Goal: Task Accomplishment & Management: Manage account settings

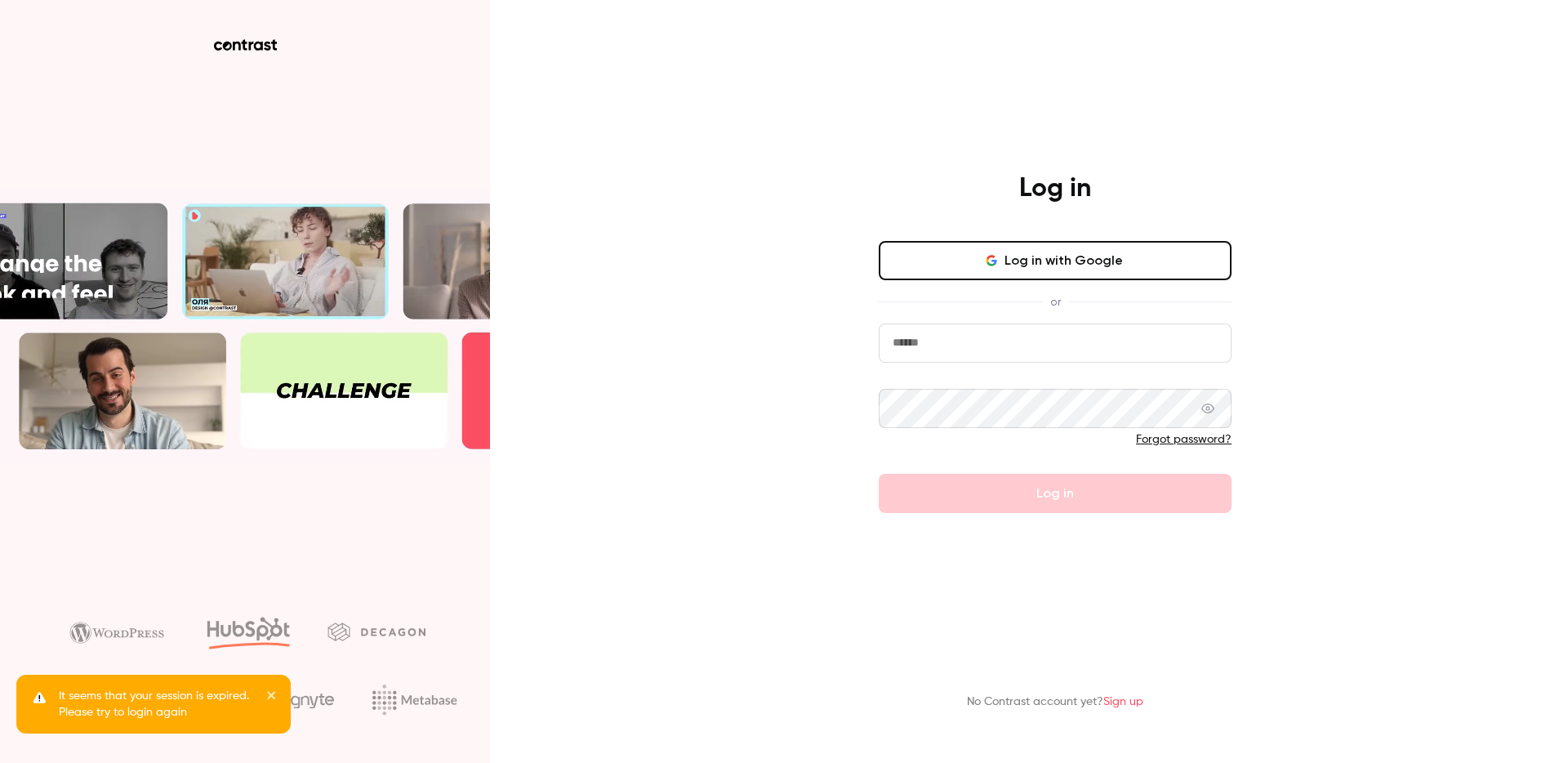
click at [1058, 253] on button "Log in with Google" at bounding box center [1055, 260] width 353 height 39
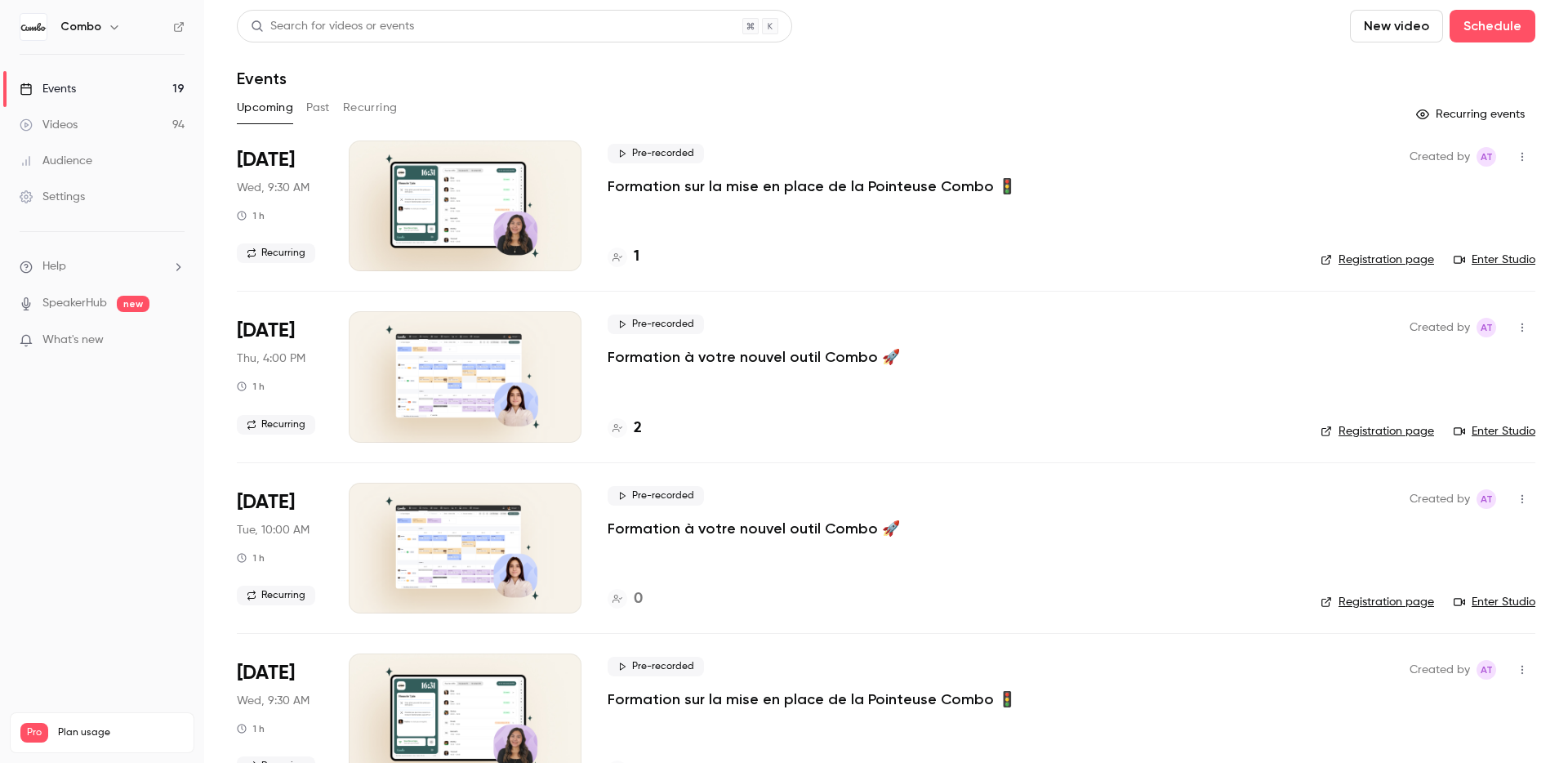
click at [141, 421] on nav "Combo Events 19 Videos 94 Audience Settings Help SpeakerHub new What's new Pro …" at bounding box center [102, 382] width 204 height 763
click at [99, 26] on h6 "Combo" at bounding box center [80, 27] width 41 height 16
click at [113, 28] on icon "button" at bounding box center [114, 27] width 7 height 5
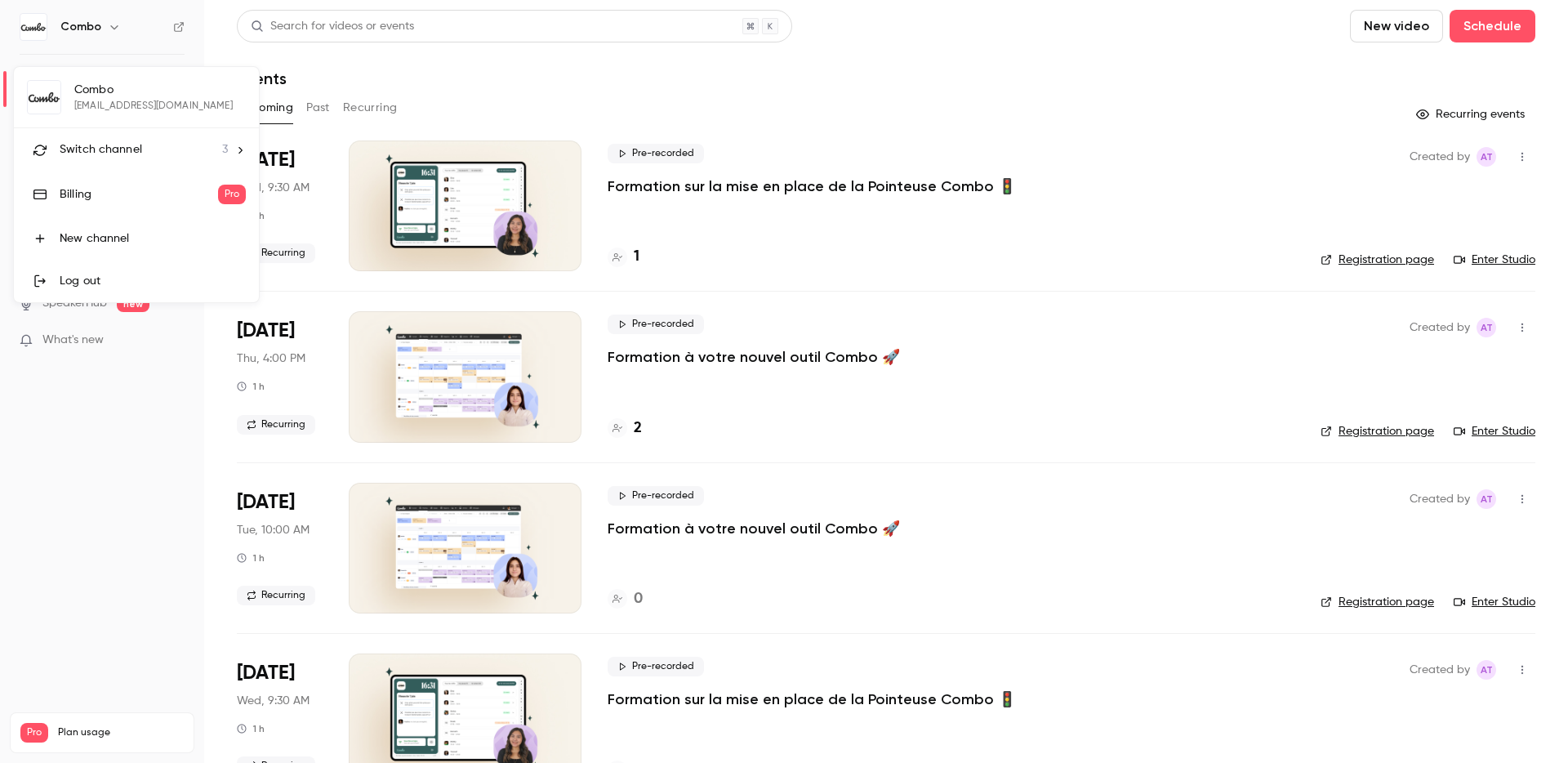
click at [142, 194] on div "Billing" at bounding box center [139, 194] width 159 height 16
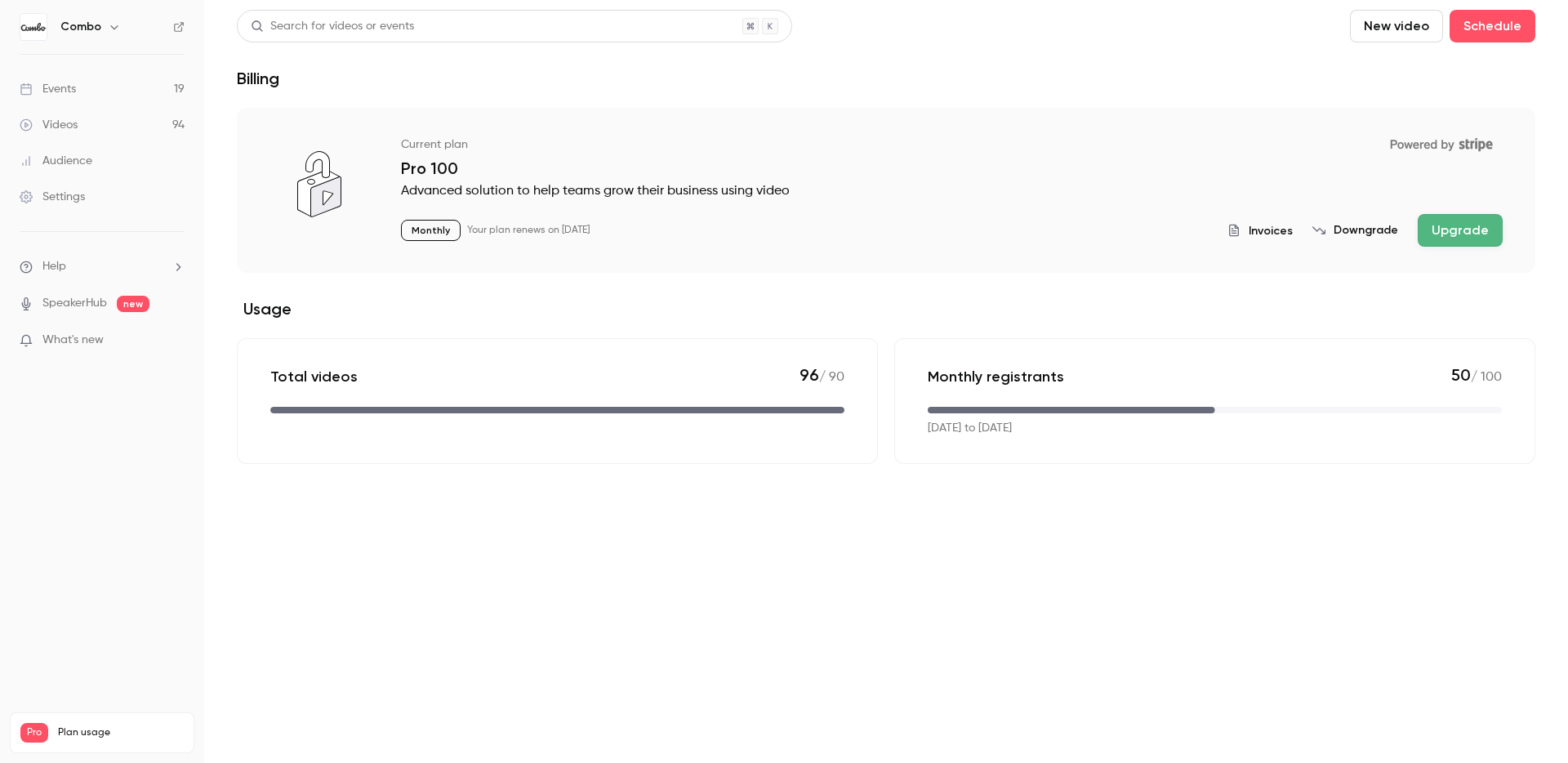
click at [1267, 223] on span "Invoices" at bounding box center [1270, 230] width 44 height 17
drag, startPoint x: 812, startPoint y: 374, endPoint x: 792, endPoint y: 374, distance: 20.0
click at [792, 374] on div "Total videos 96 / 90" at bounding box center [558, 376] width 574 height 22
click at [832, 363] on div "Total videos 96 / 90" at bounding box center [558, 400] width 641 height 125
click at [130, 122] on link "Videos 94" at bounding box center [102, 125] width 204 height 36
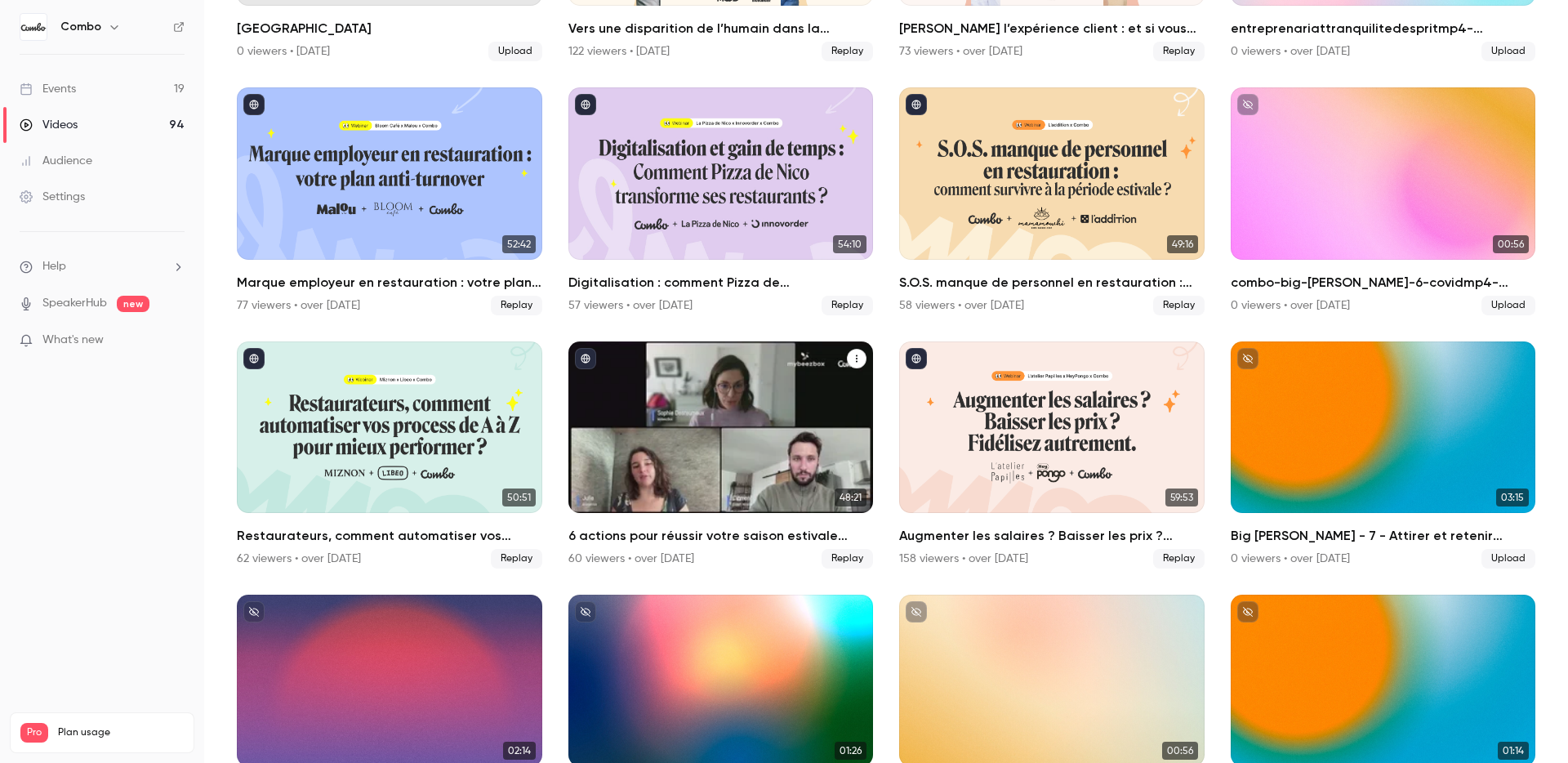
scroll to position [1322, 0]
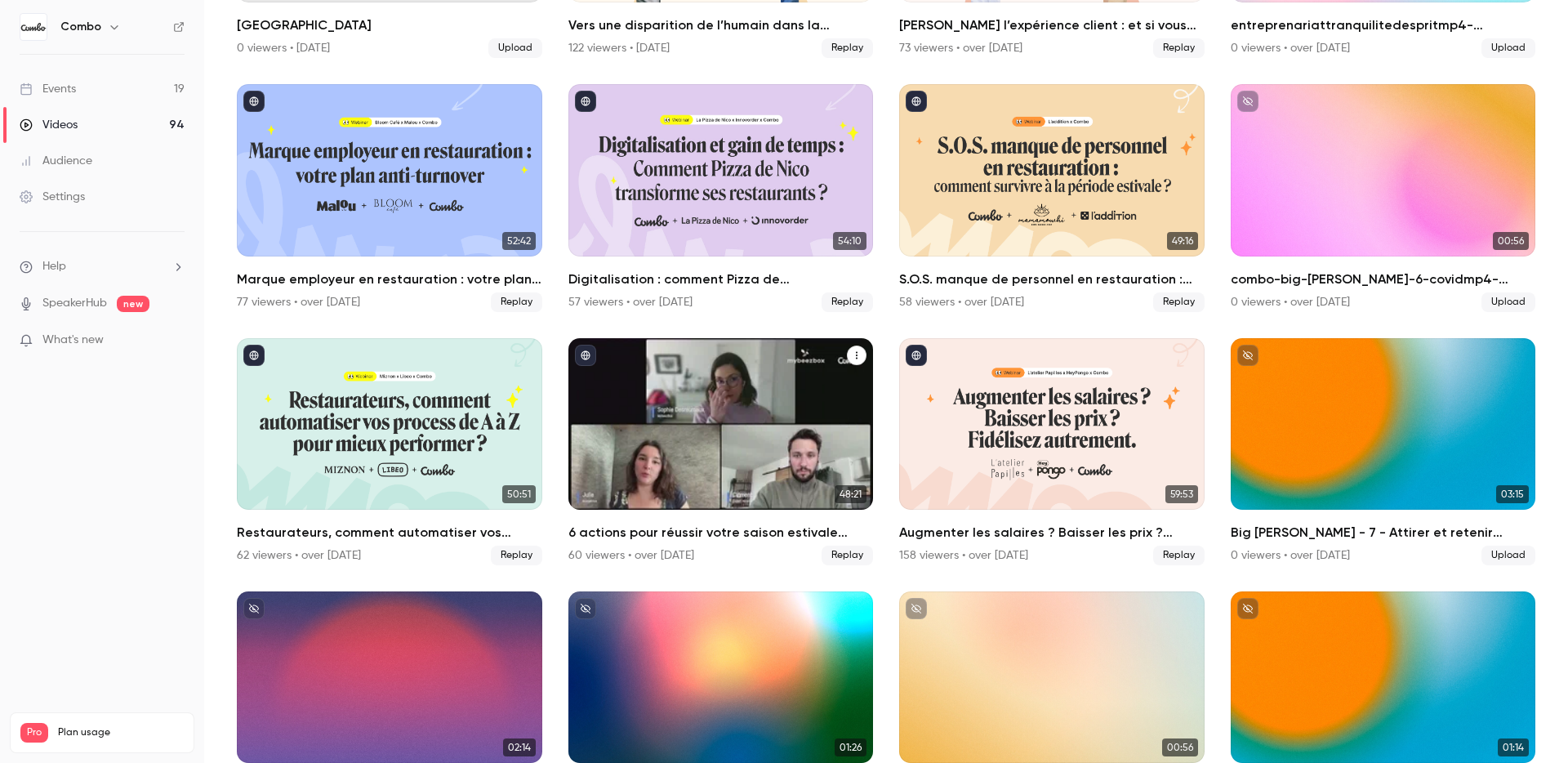
click at [854, 354] on icon "6 actions pour réussir votre saison estivale sereinement" at bounding box center [856, 354] width 10 height 10
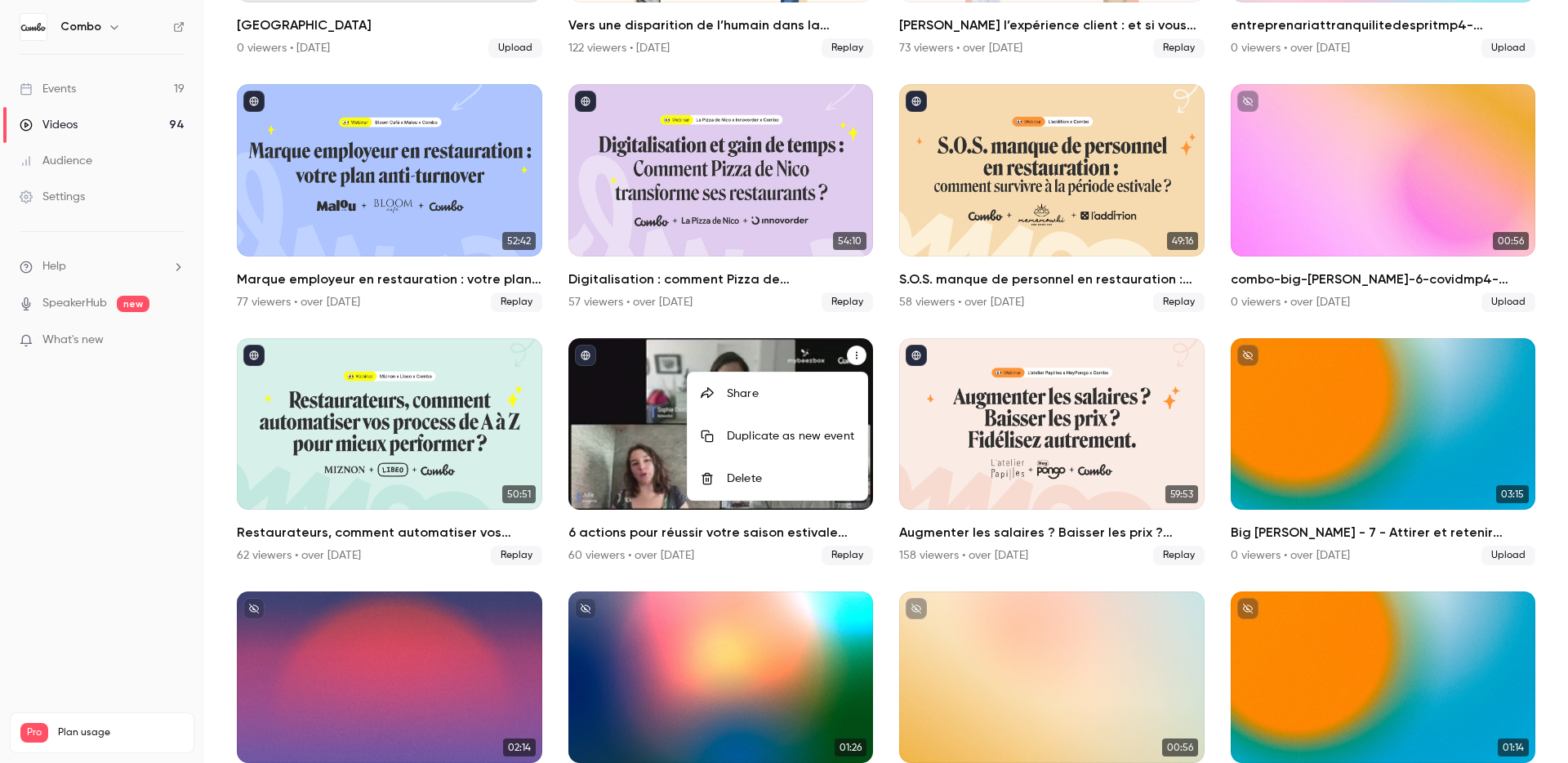
click at [861, 354] on div at bounding box center [784, 382] width 1568 height 763
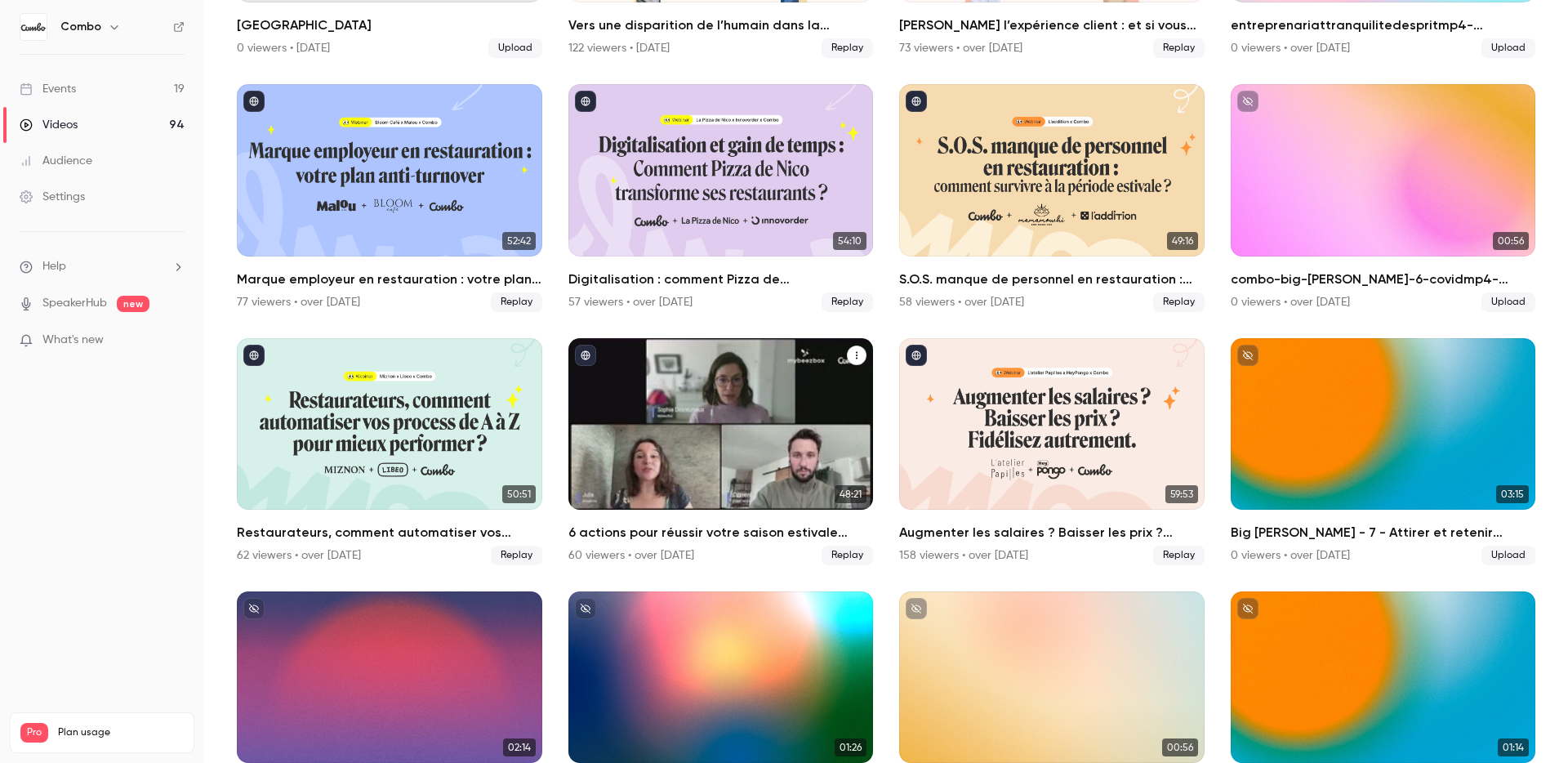
click at [853, 351] on icon "6 actions pour réussir votre saison estivale sereinement" at bounding box center [856, 354] width 10 height 10
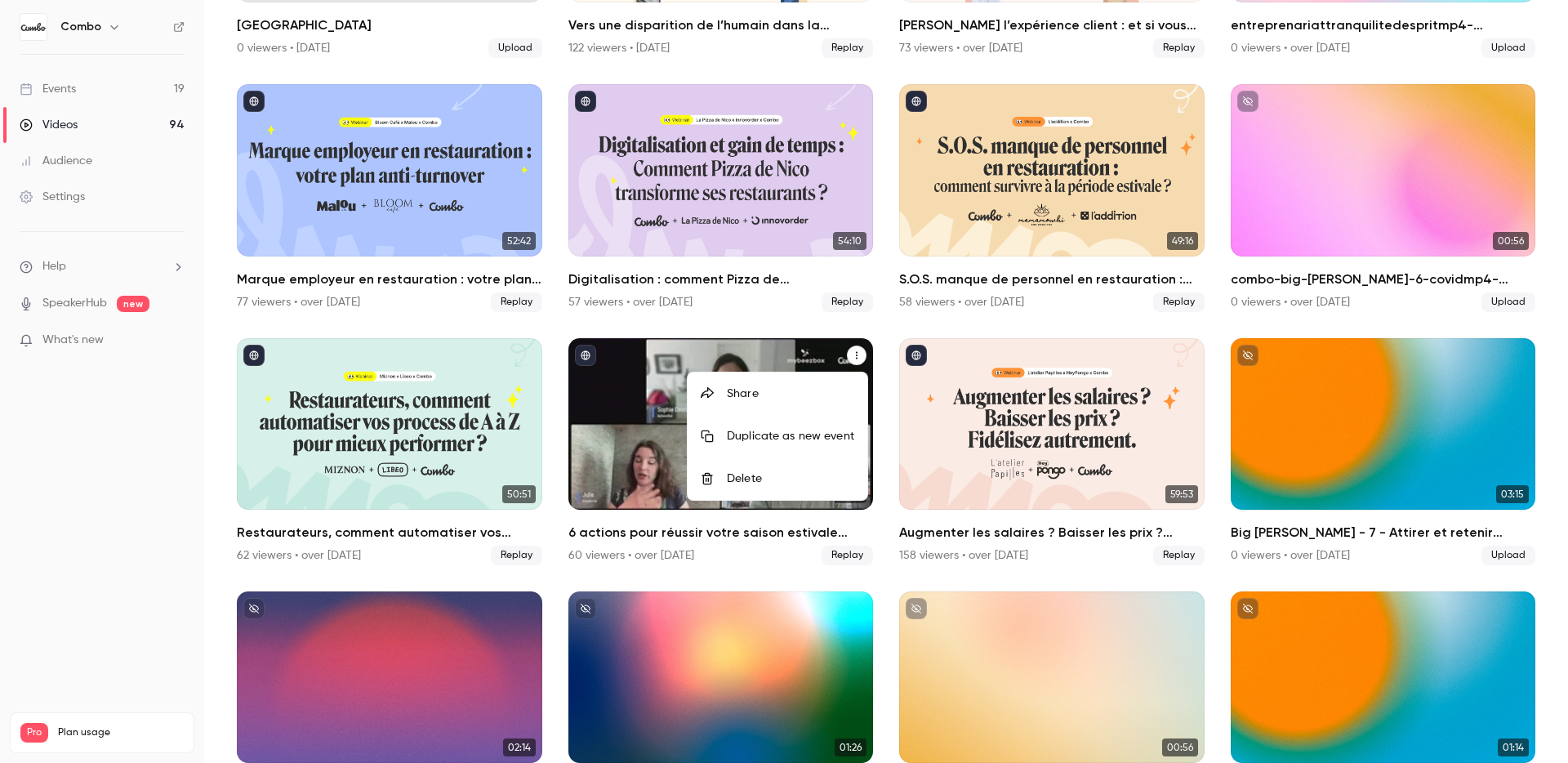
click at [853, 351] on div at bounding box center [784, 382] width 1568 height 763
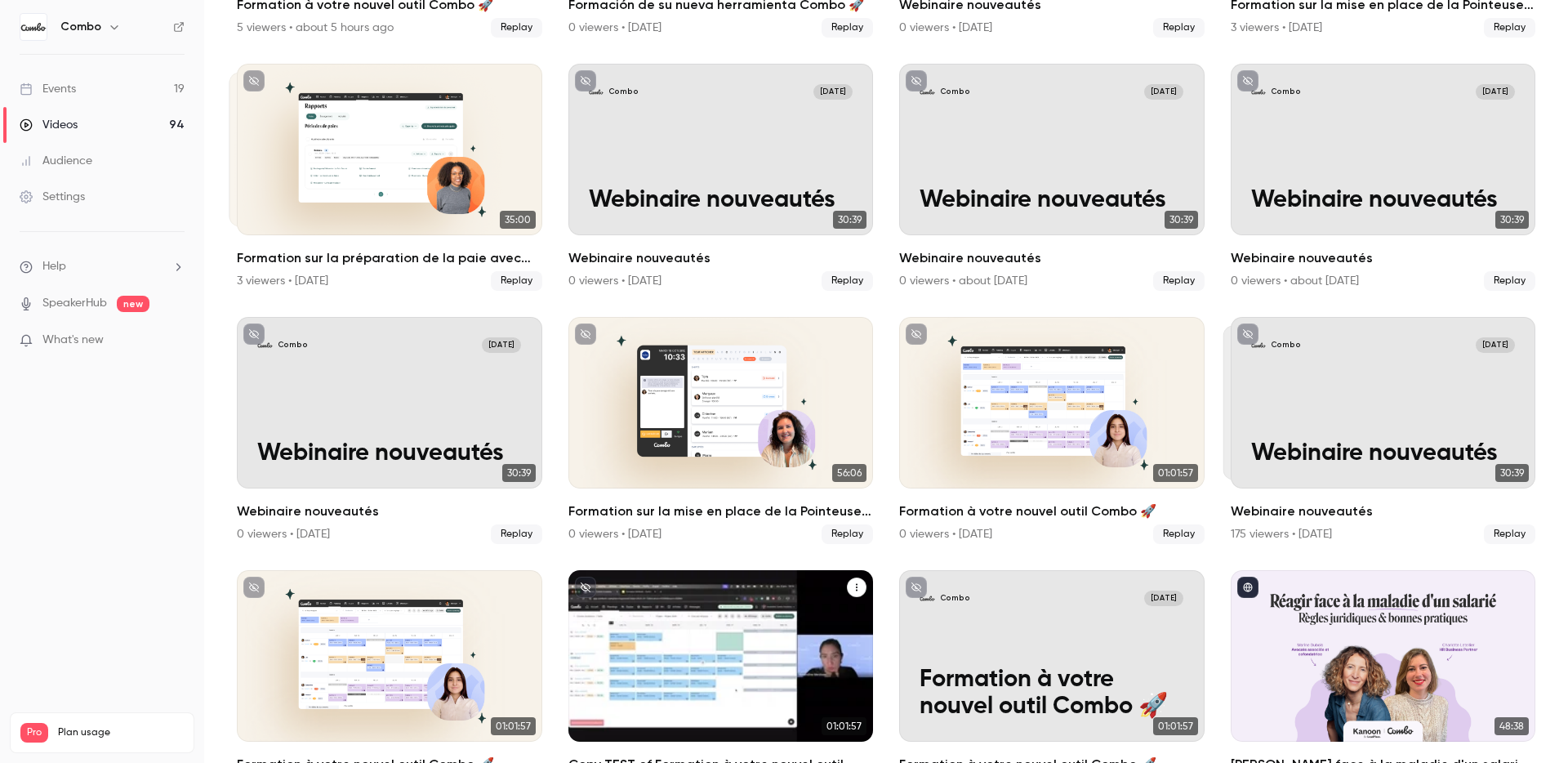
scroll to position [0, 0]
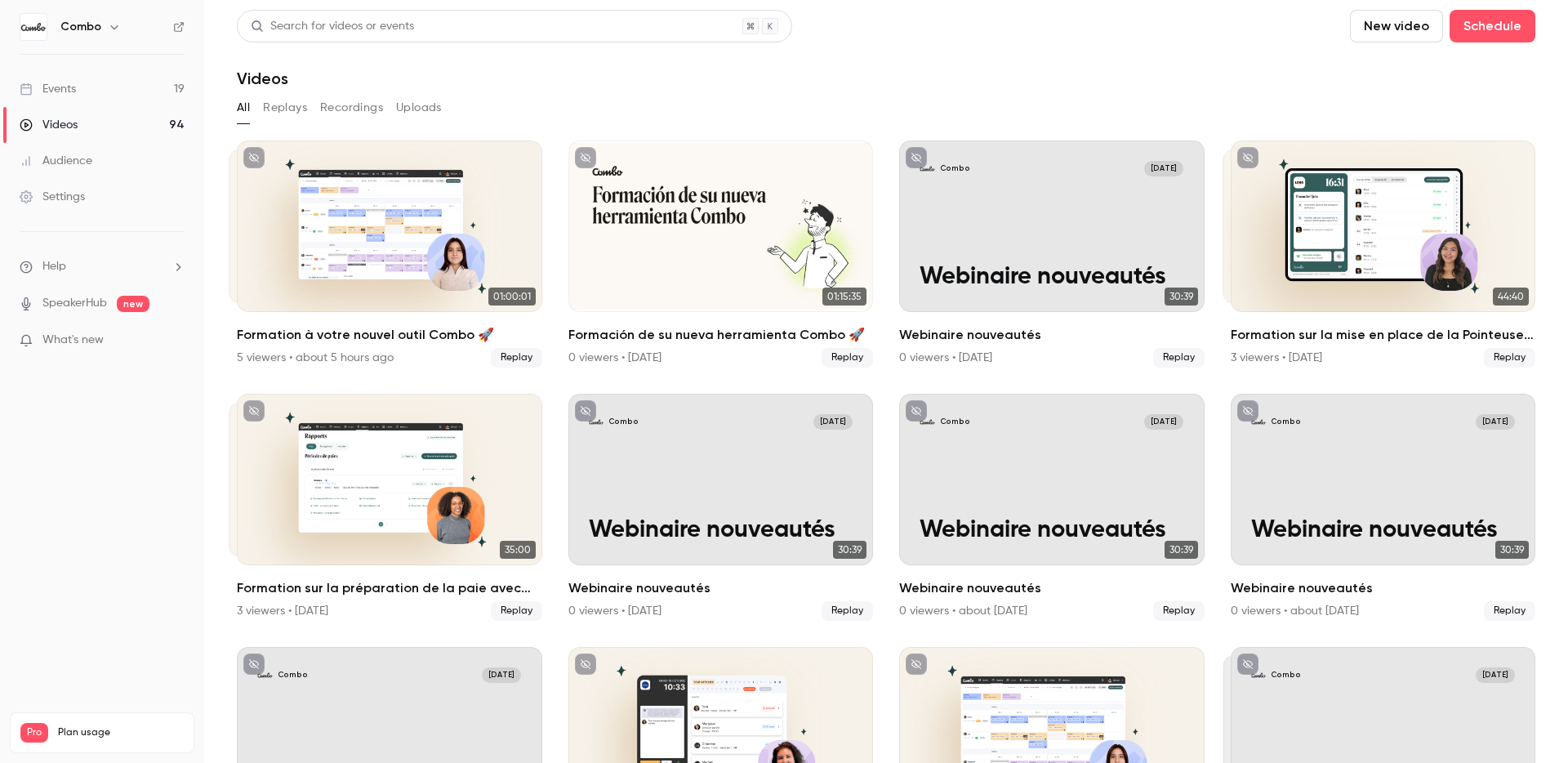
click at [110, 24] on icon "button" at bounding box center [114, 27] width 13 height 13
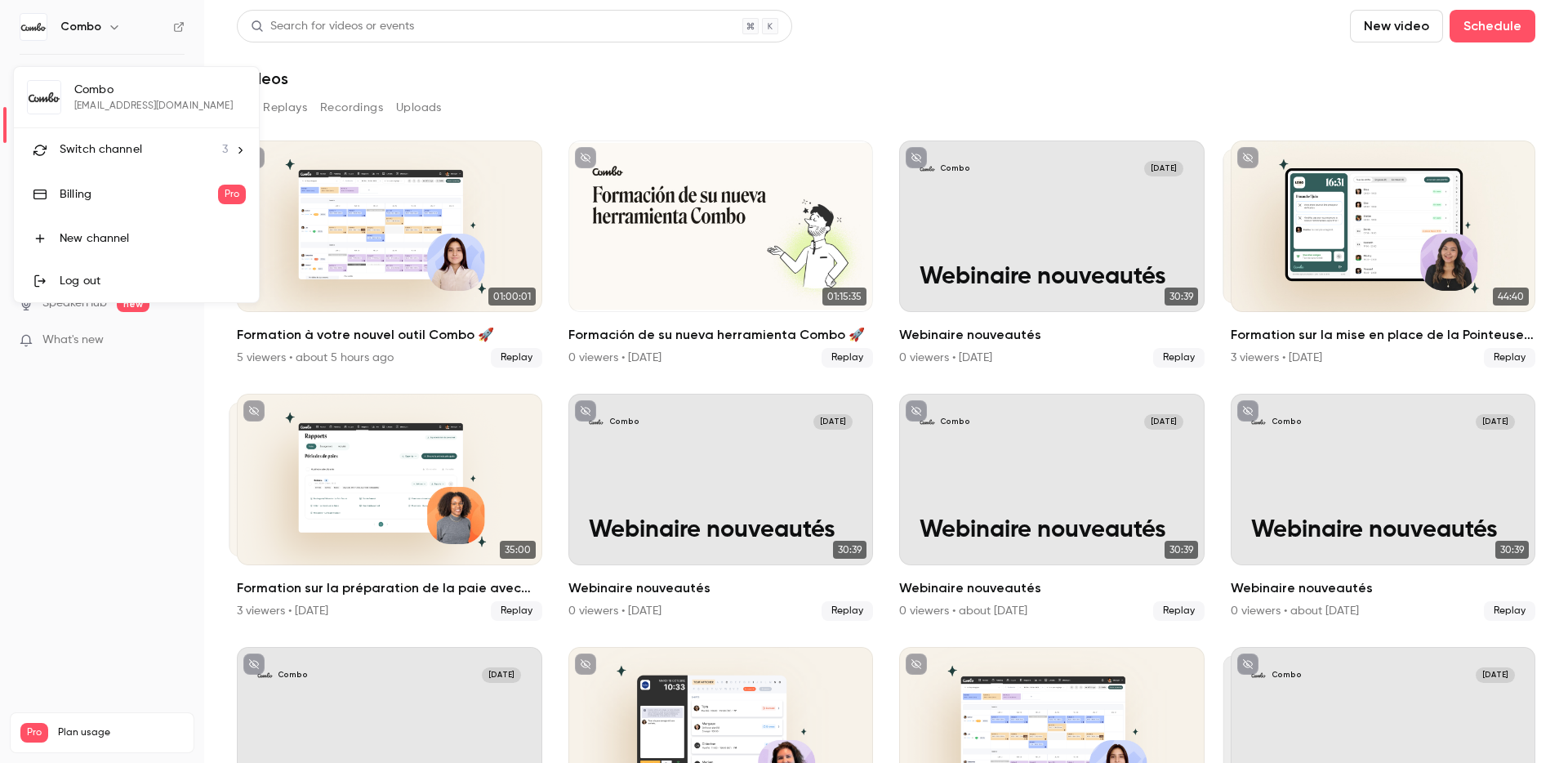
click at [151, 198] on div "Billing" at bounding box center [139, 194] width 159 height 16
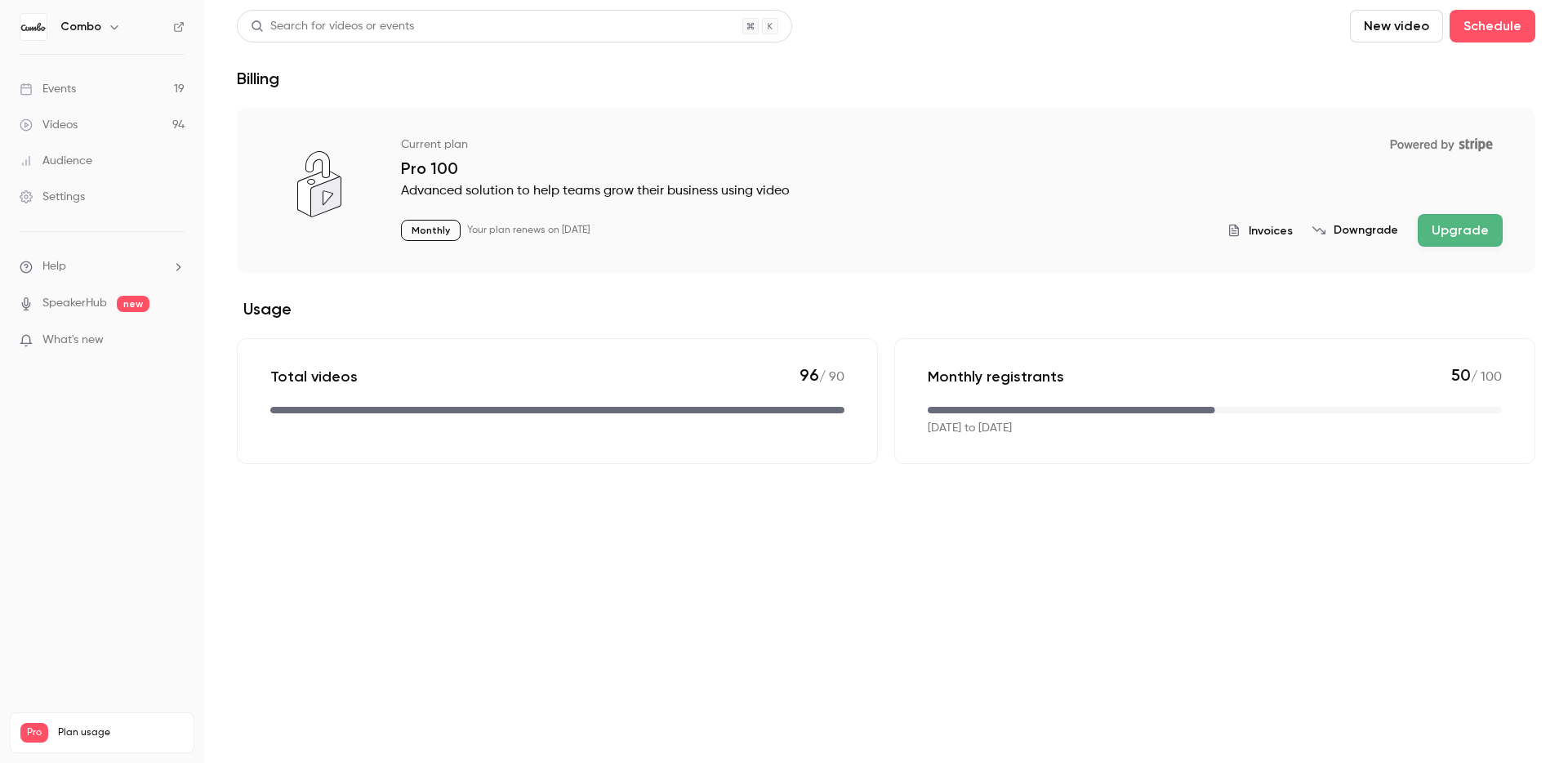
click at [1293, 228] on span "Invoices" at bounding box center [1270, 230] width 44 height 17
